Goal: Transaction & Acquisition: Purchase product/service

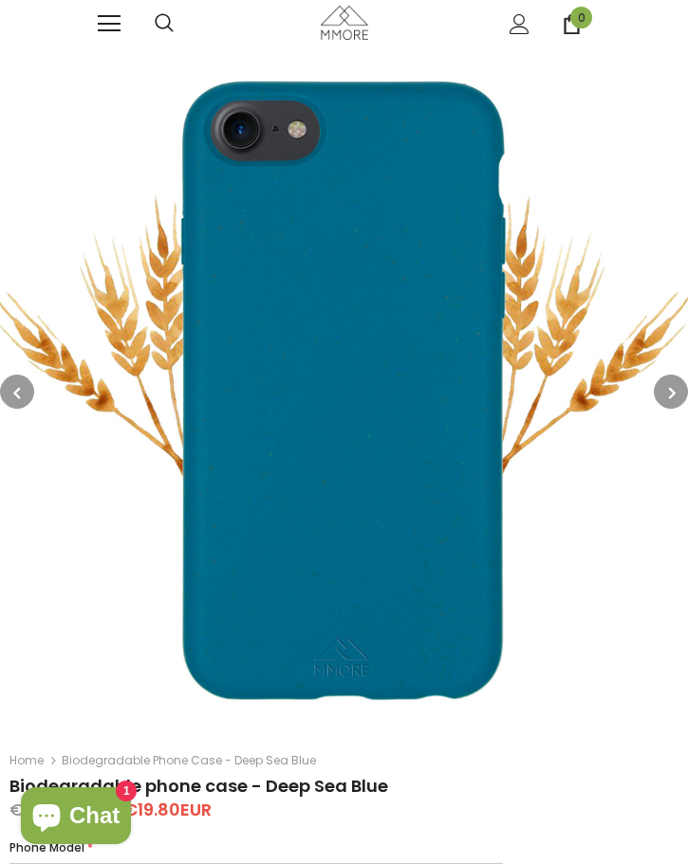
select select "iPhone 14 Pro"
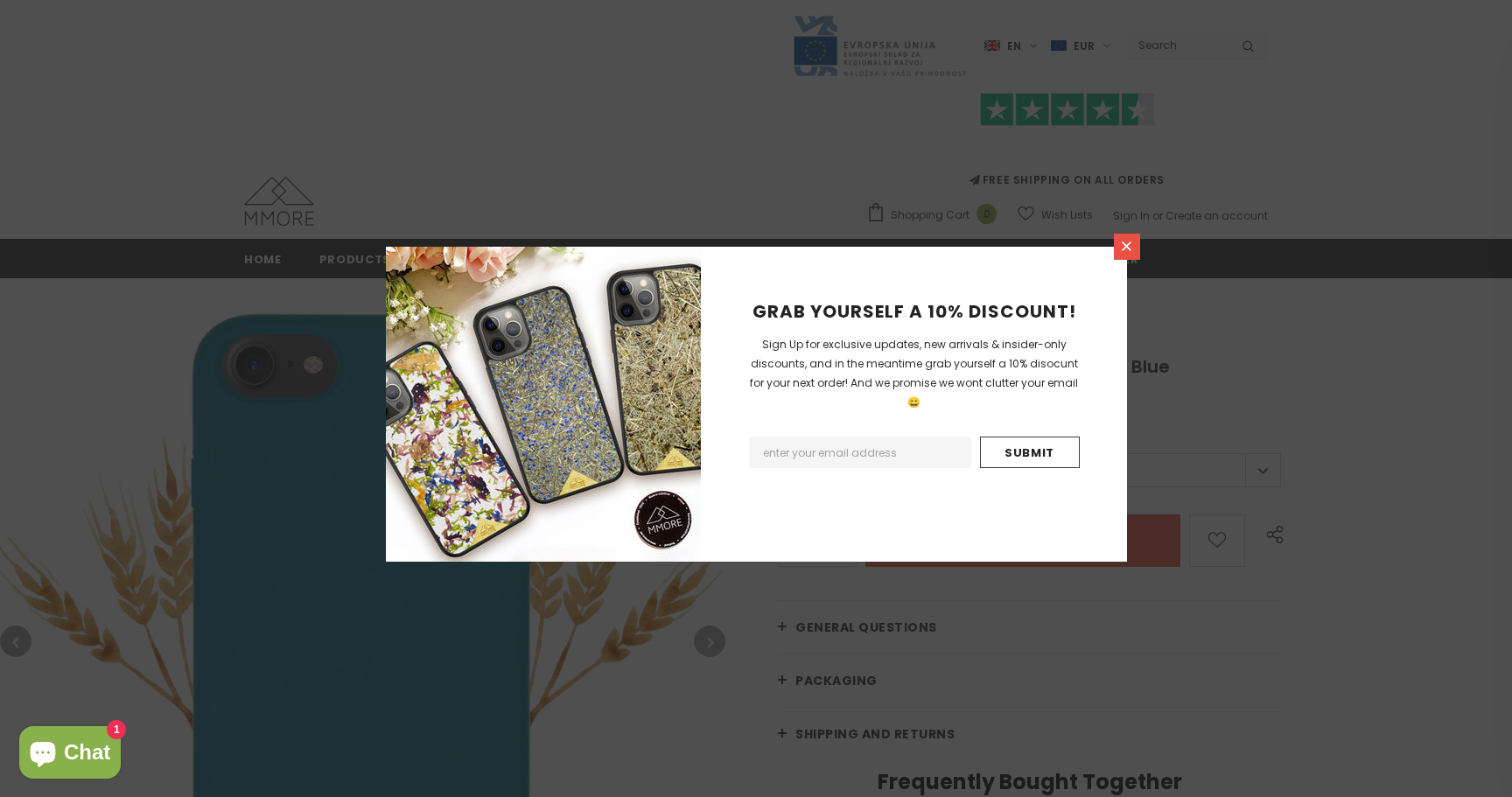
click at [634, 241] on icon at bounding box center [1126, 246] width 15 height 15
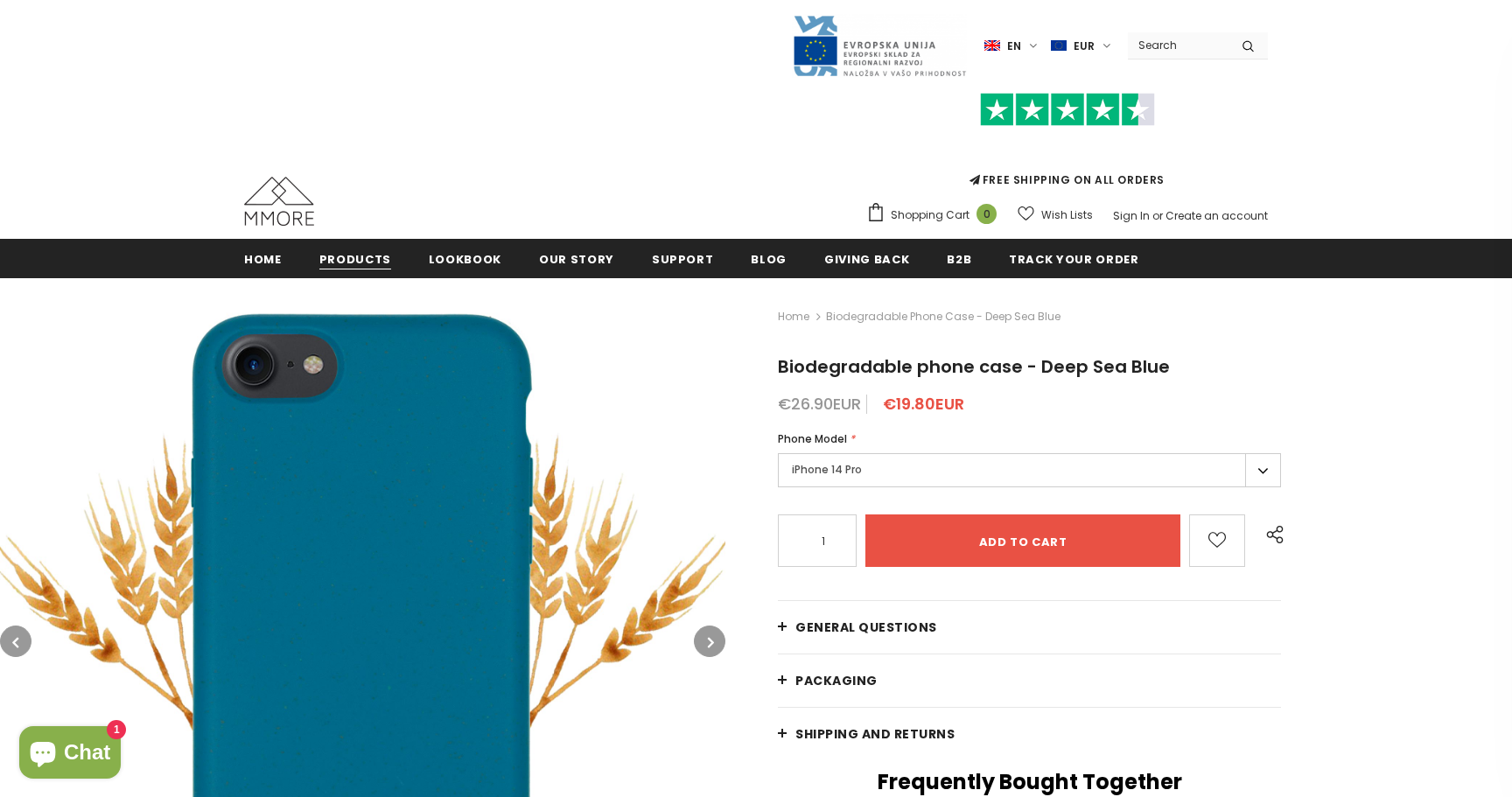
click at [322, 260] on span "Products" at bounding box center [355, 259] width 72 height 17
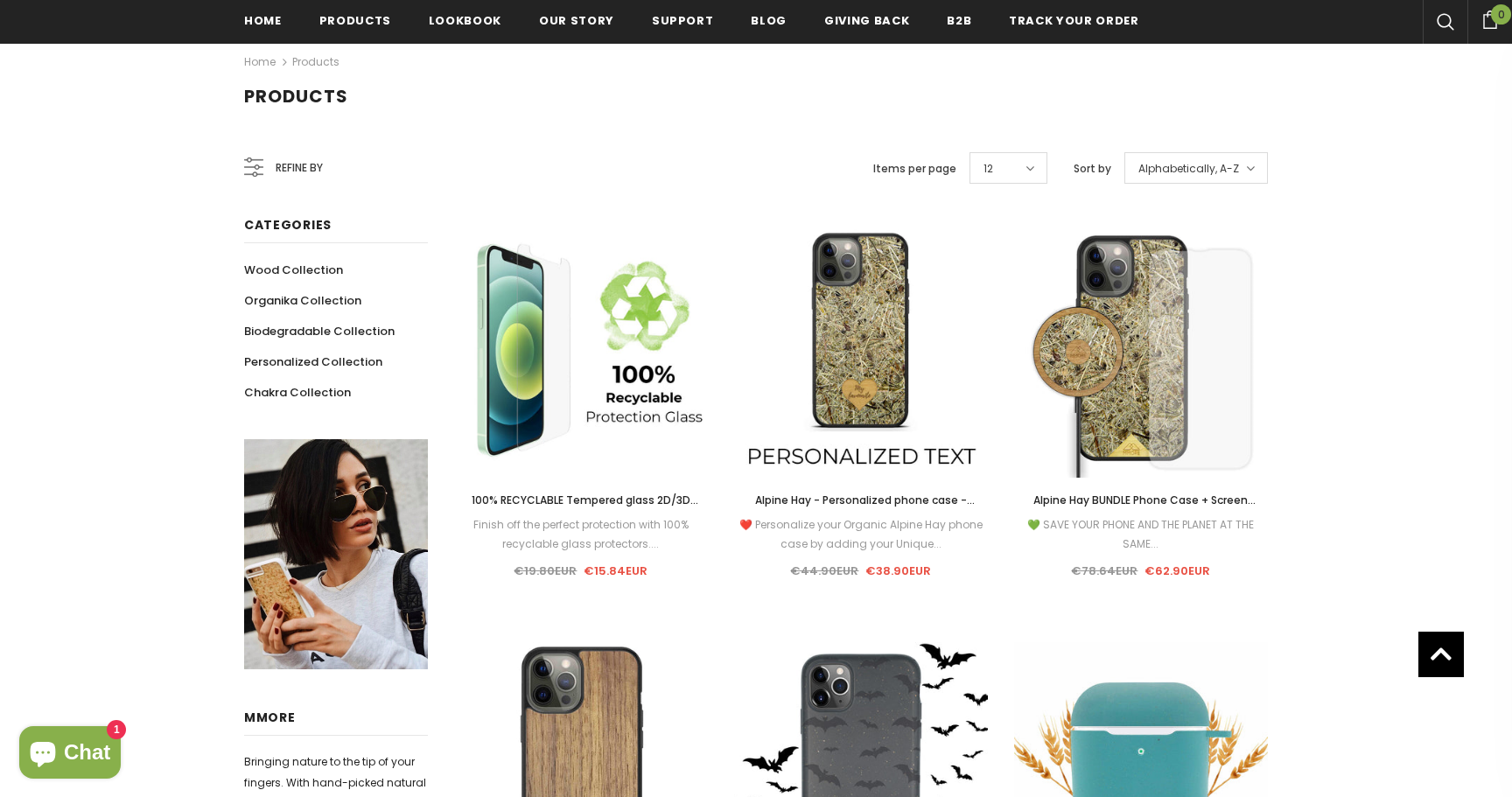
scroll to position [229, 0]
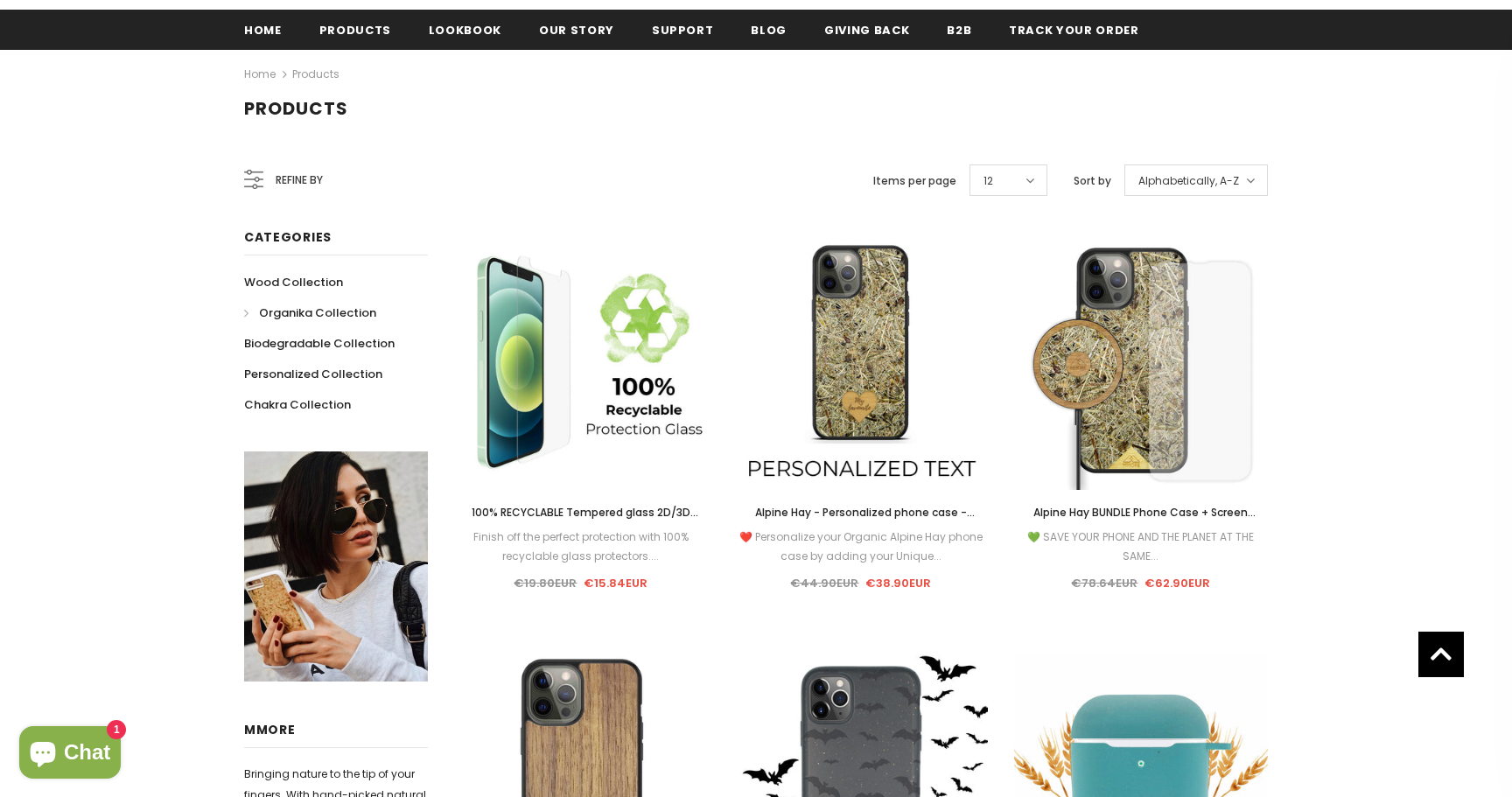
click at [310, 314] on span "Organika Collection" at bounding box center [317, 313] width 117 height 17
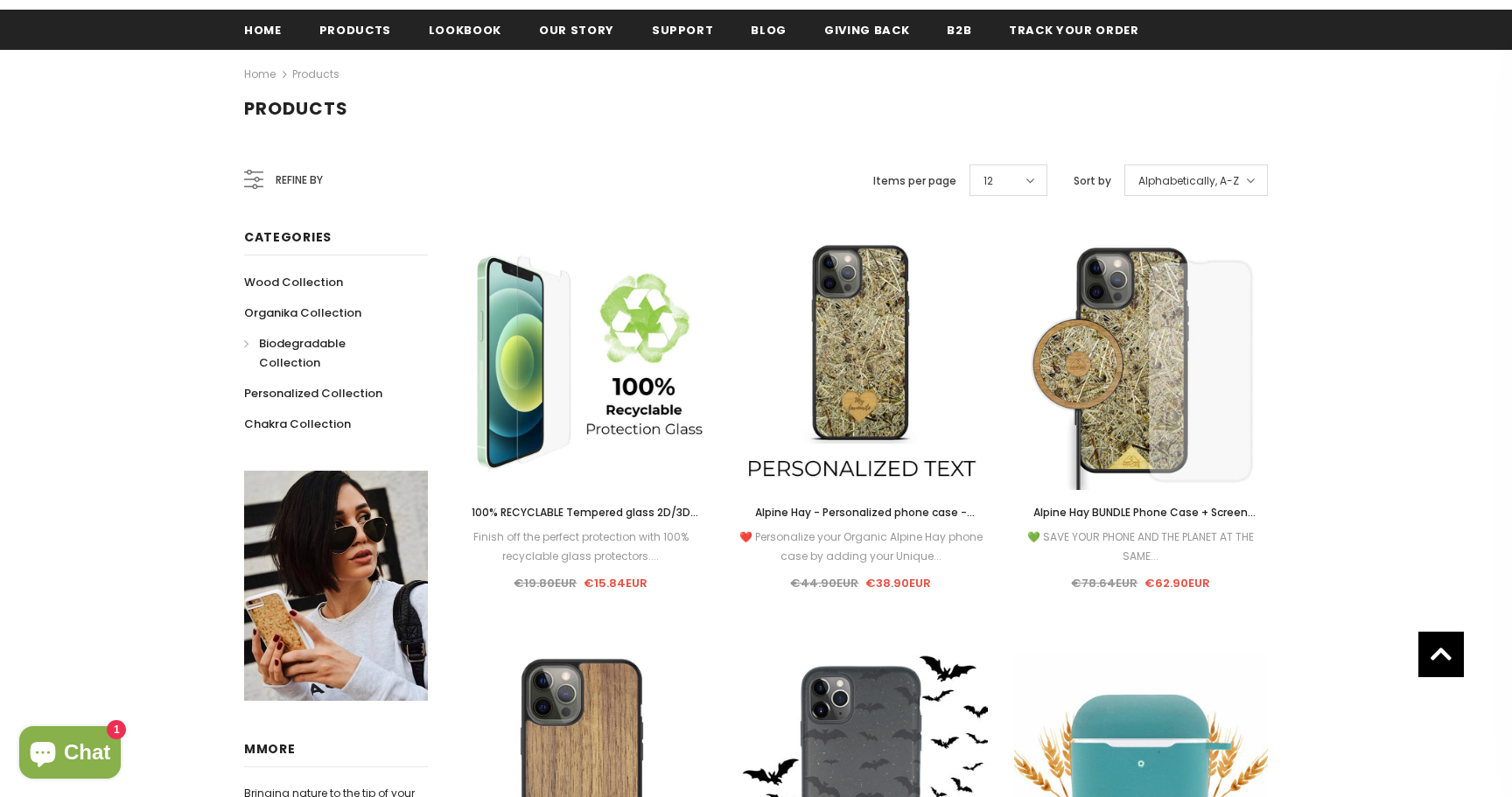
click at [297, 342] on span "Biodegradable Collection" at bounding box center [303, 352] width 87 height 36
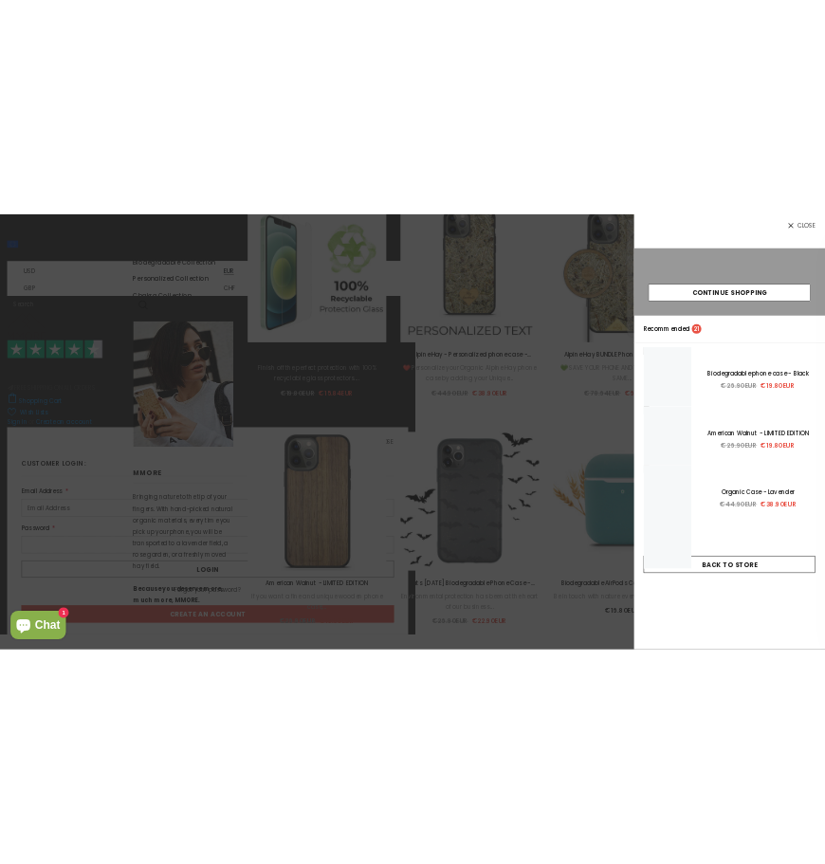
scroll to position [214, 0]
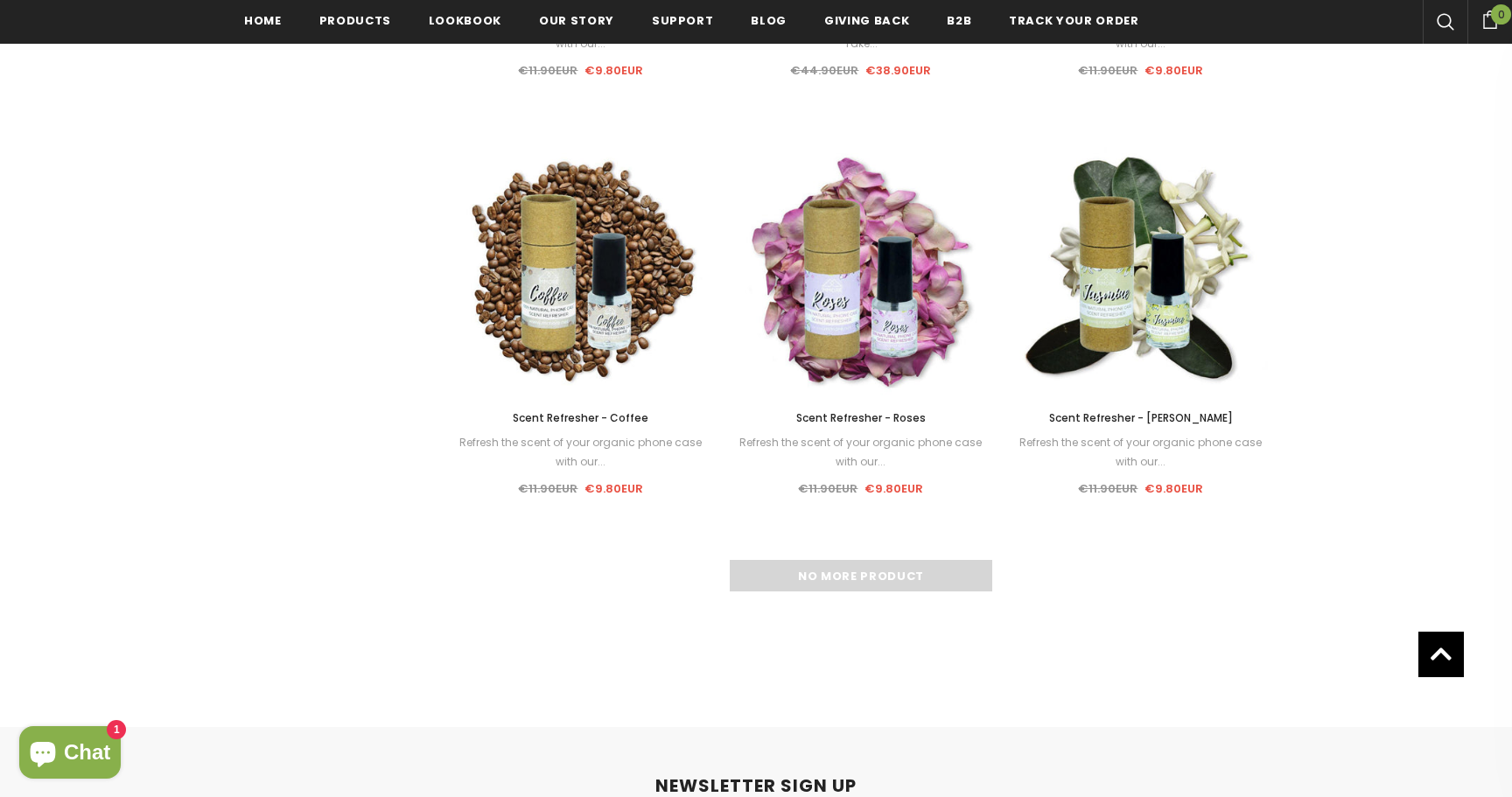
scroll to position [2014, 0]
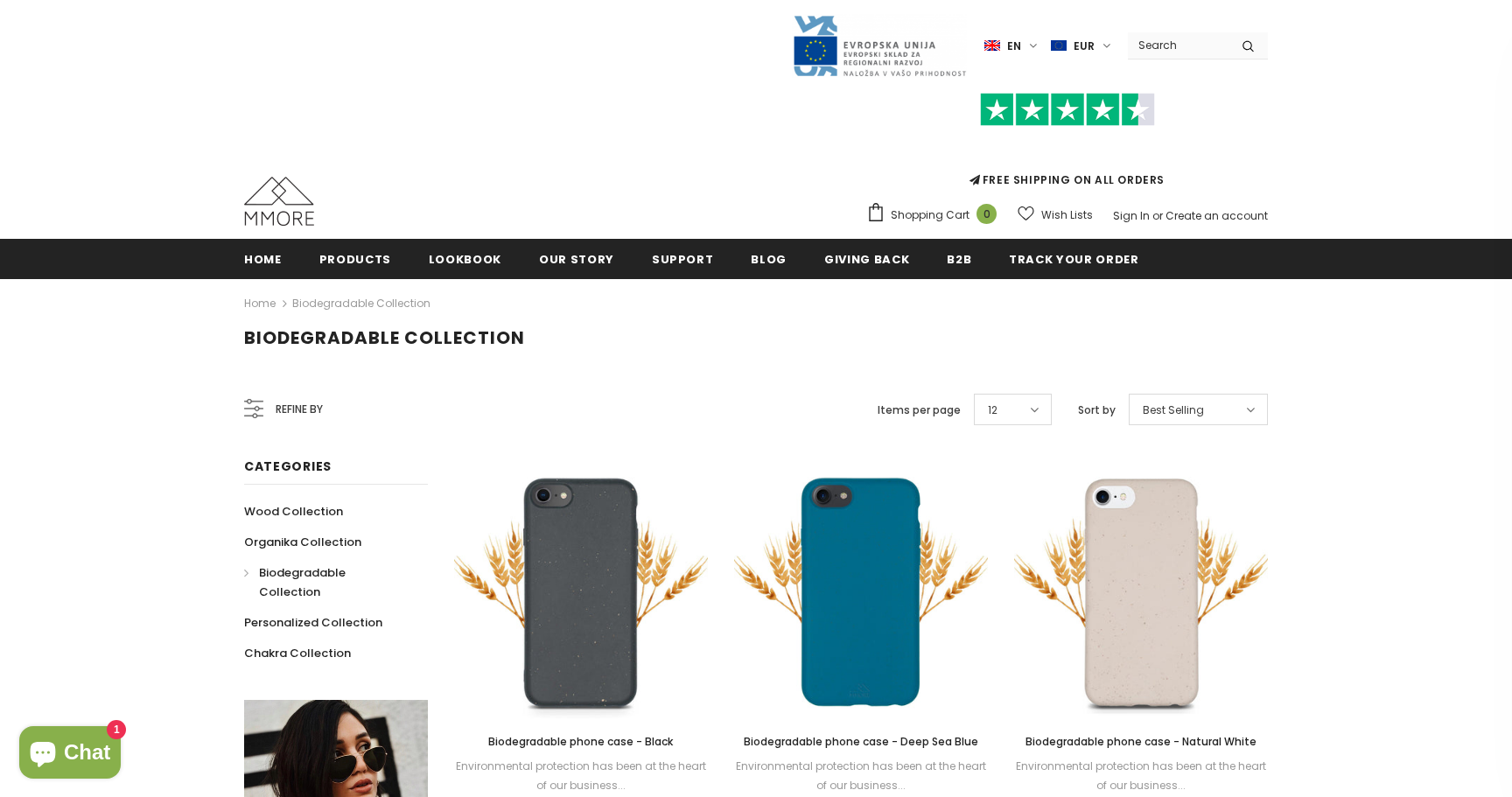
click at [1020, 410] on div "12" at bounding box center [1013, 410] width 77 height 31
click at [995, 331] on h1 "Biodegradable Collection" at bounding box center [756, 339] width 1024 height 22
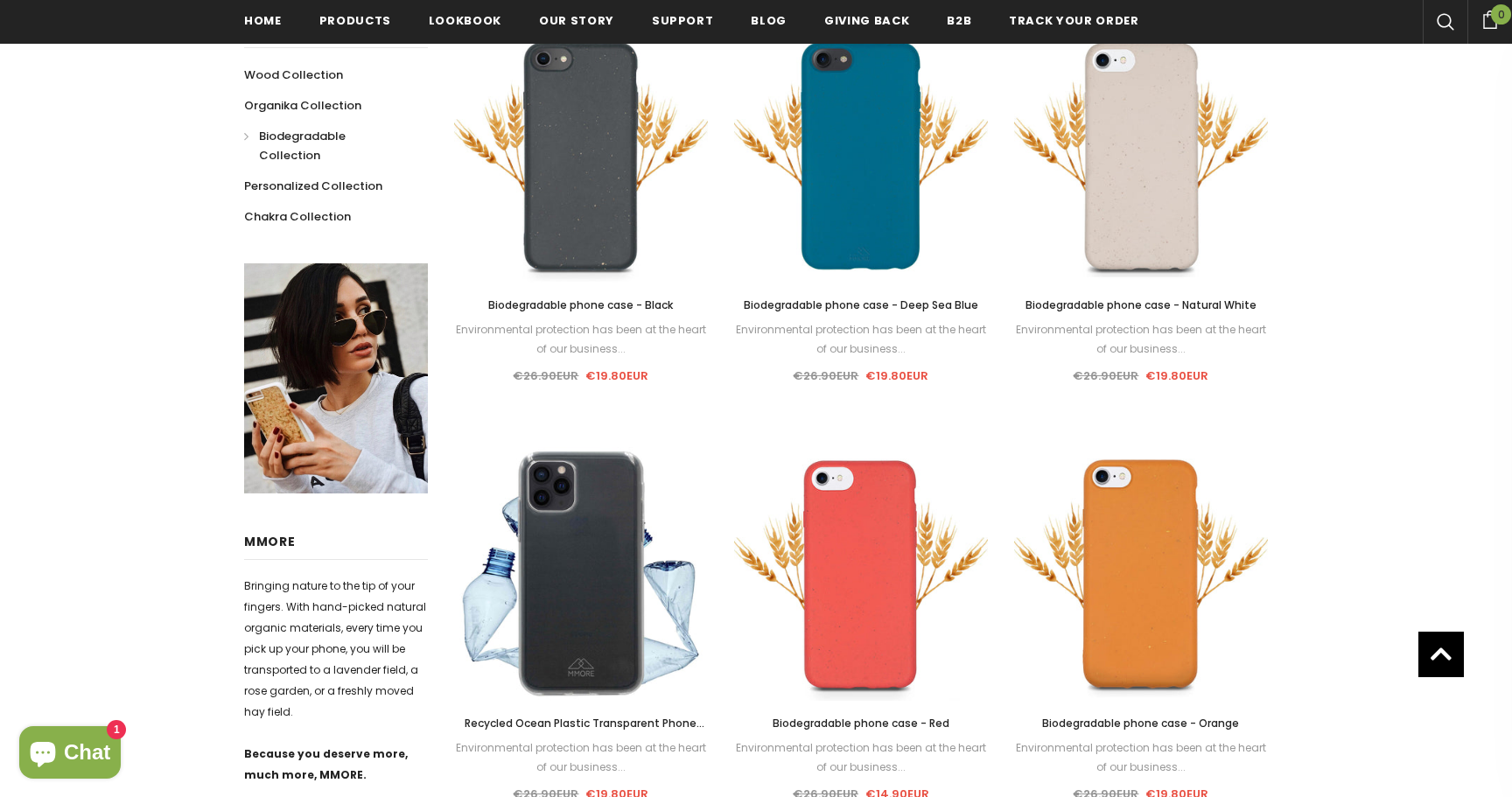
scroll to position [396, 0]
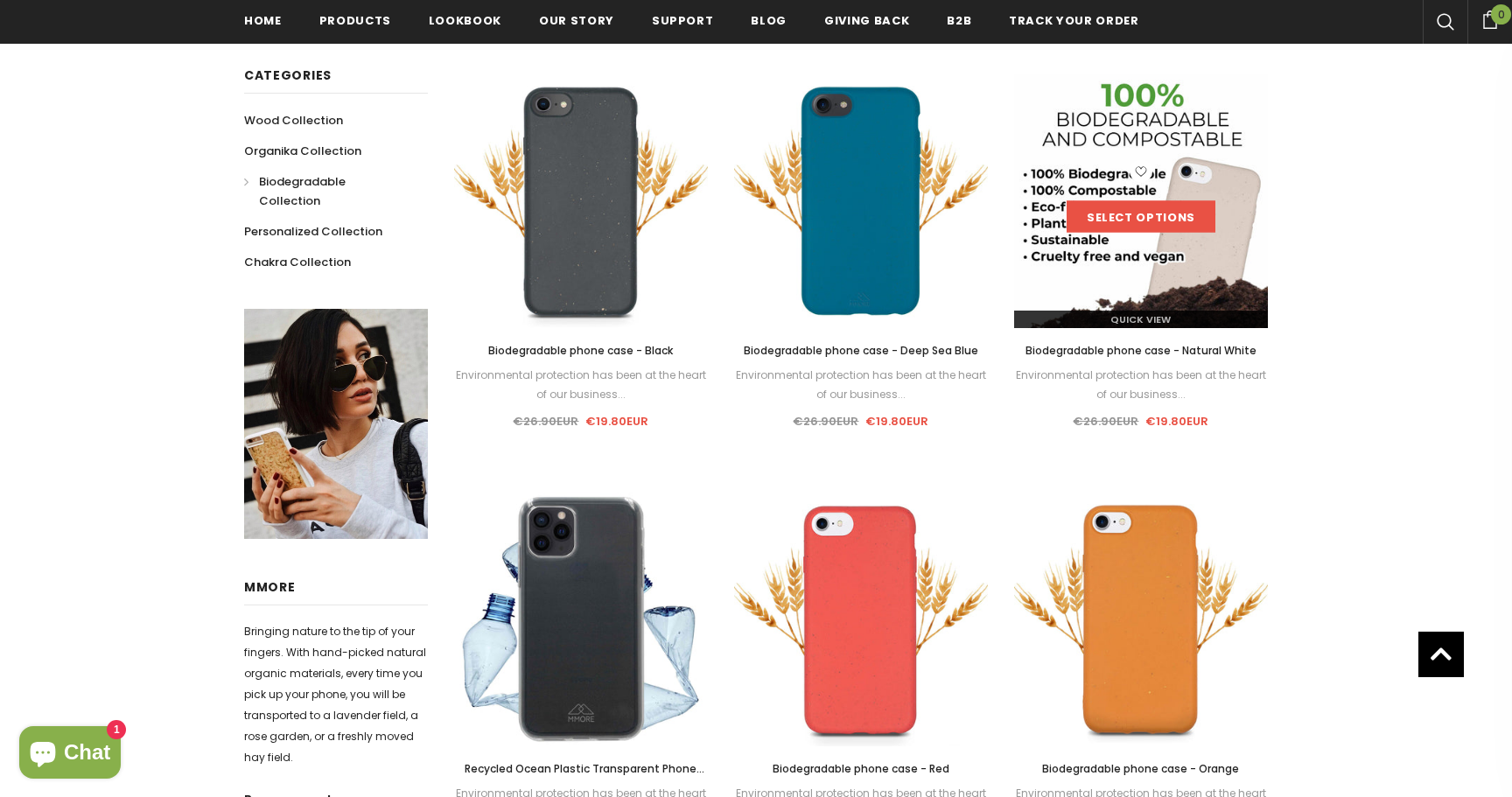
click at [1144, 204] on link "Select options" at bounding box center [1140, 217] width 149 height 31
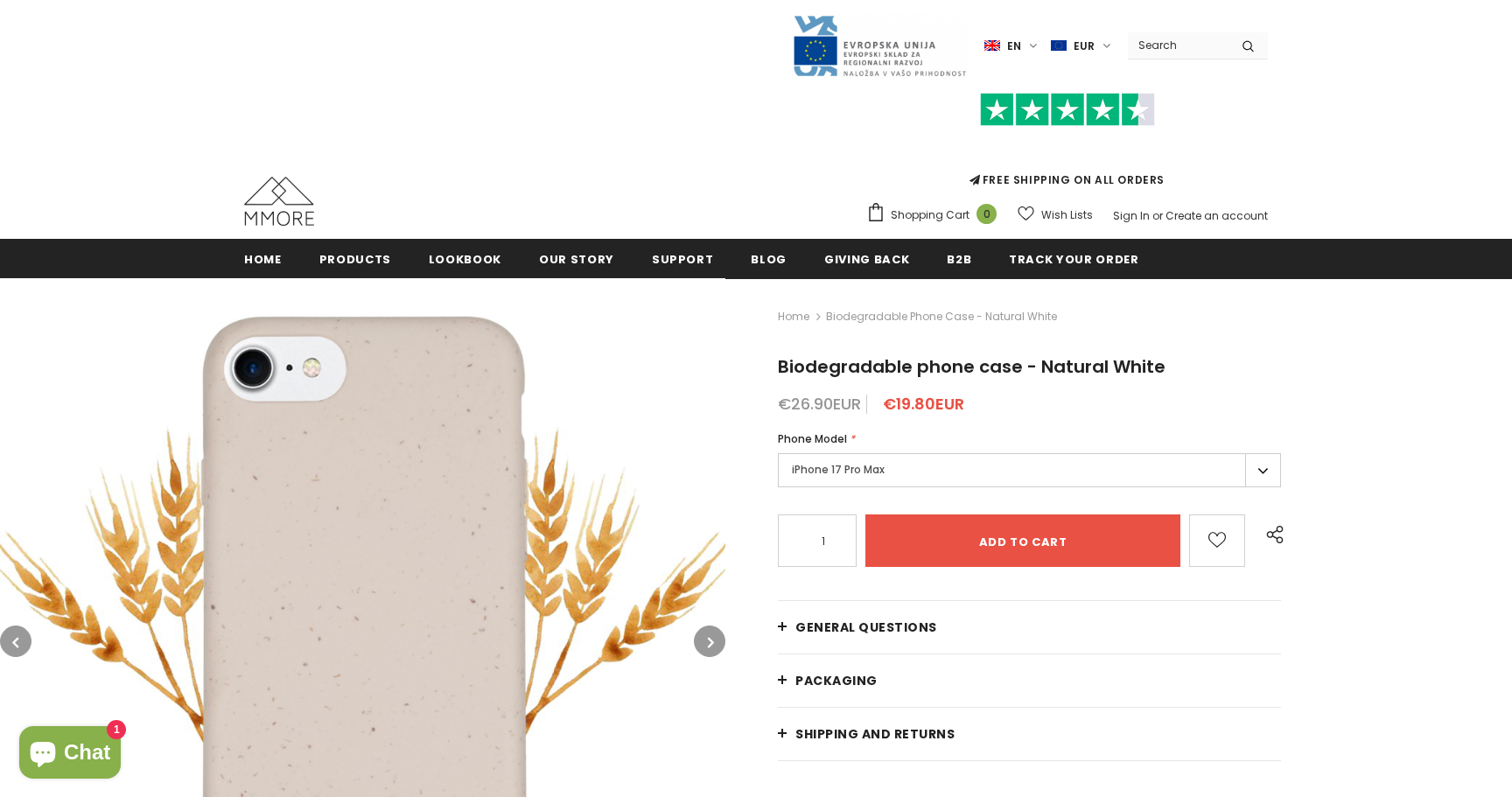
click at [967, 470] on label "iPhone 17 Pro Max" at bounding box center [1029, 470] width 503 height 34
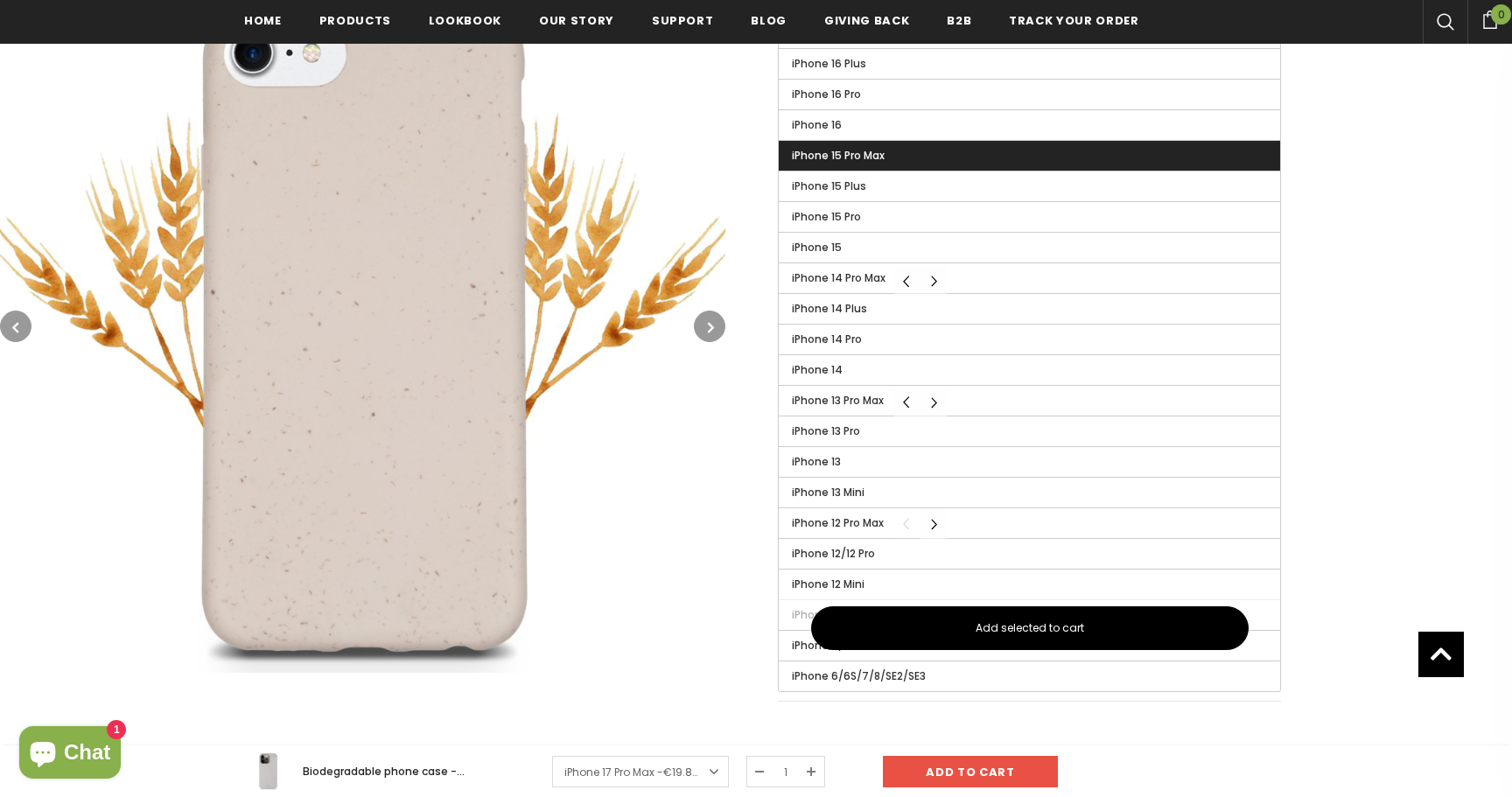
scroll to position [636, 0]
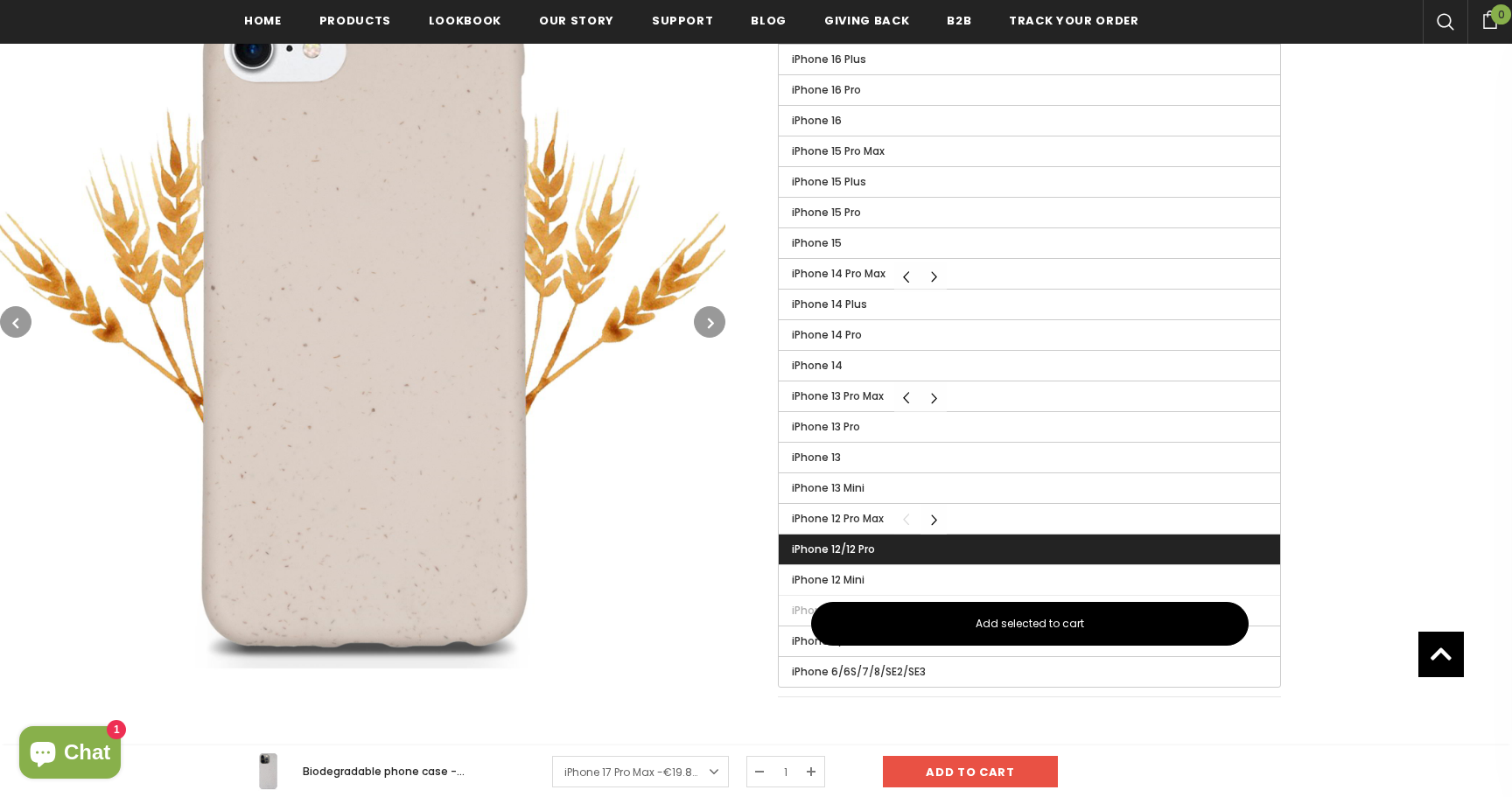
click at [1024, 552] on label "iPhone 12/12 Pro" at bounding box center [1029, 549] width 501 height 30
click at [0, 0] on input "iPhone 12/12 Pro" at bounding box center [0, 0] width 0 height 0
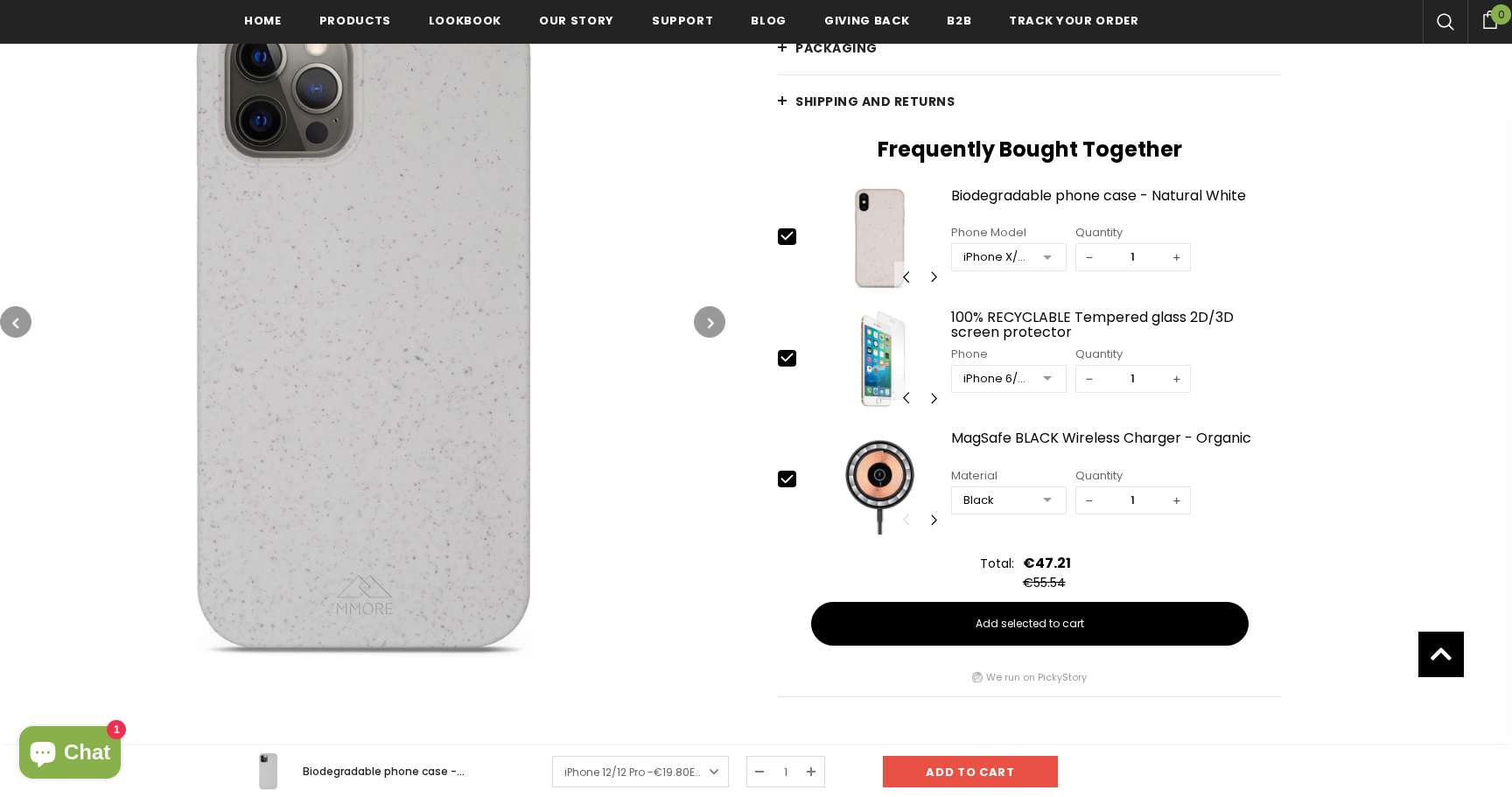
click at [792, 348] on icon at bounding box center [787, 357] width 18 height 18
type input "0"
click at [789, 473] on icon at bounding box center [787, 479] width 18 height 18
type input "0"
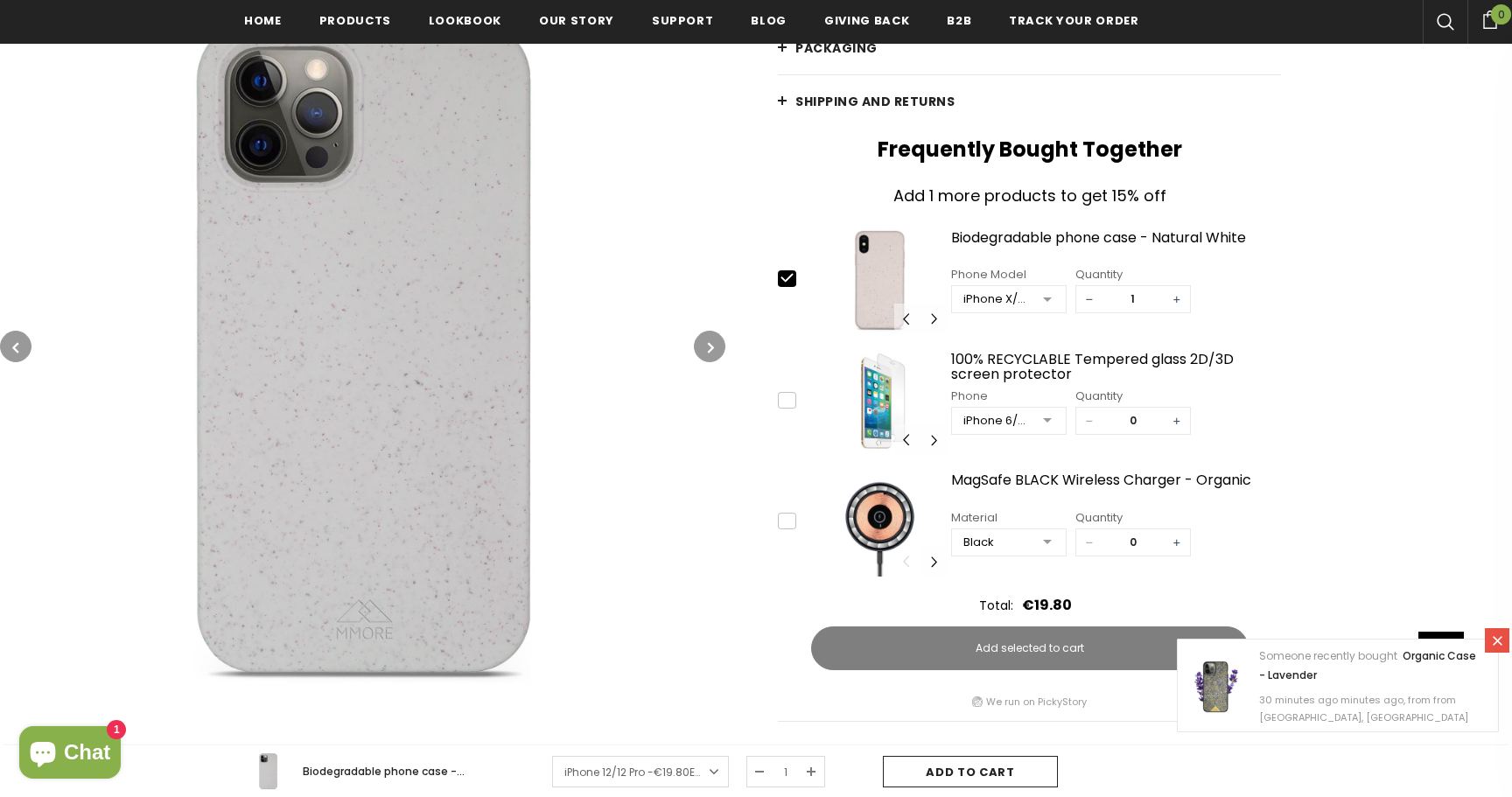
click at [996, 773] on input "Add to cart" at bounding box center [970, 771] width 175 height 31
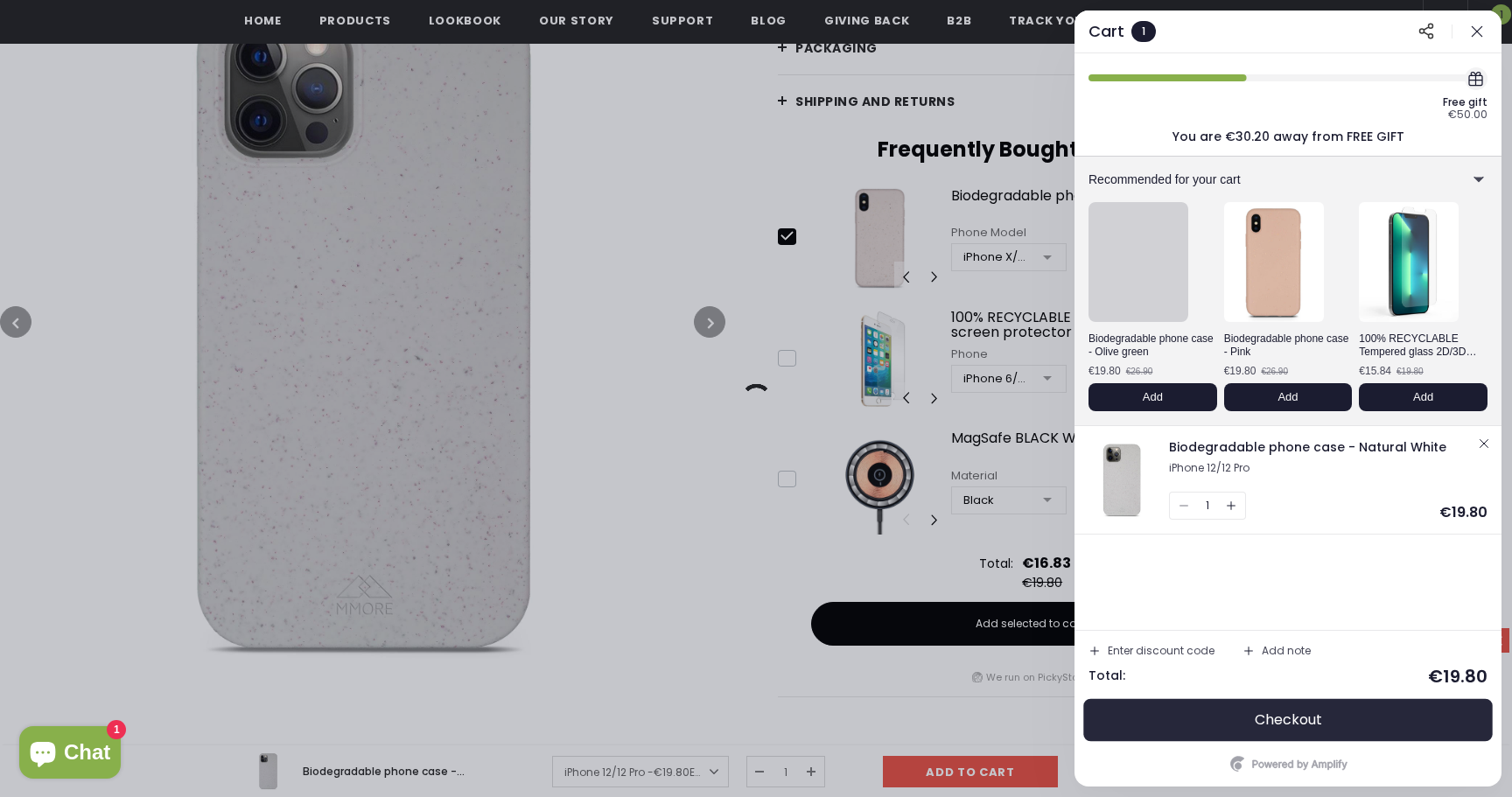
click at [1257, 724] on span "Checkout" at bounding box center [1288, 720] width 67 height 18
